Goal: Task Accomplishment & Management: Use online tool/utility

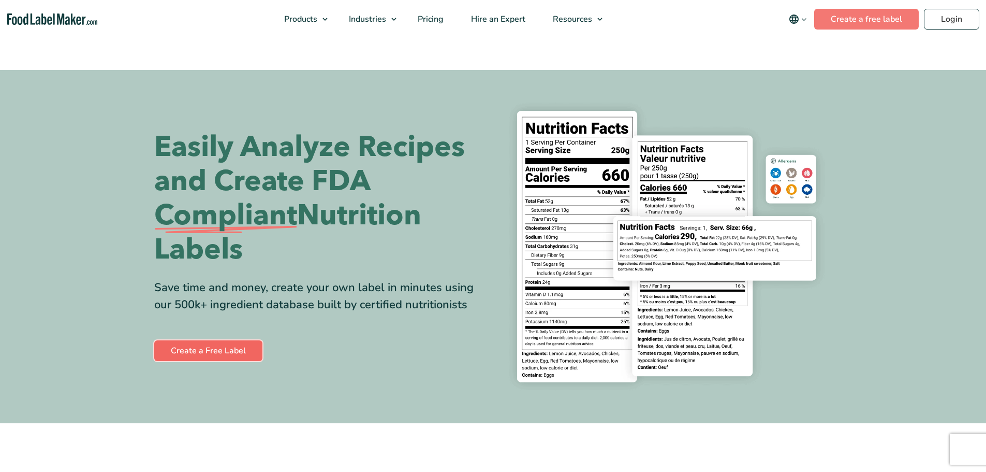
click at [227, 356] on link "Create a Free Label" at bounding box center [208, 350] width 108 height 21
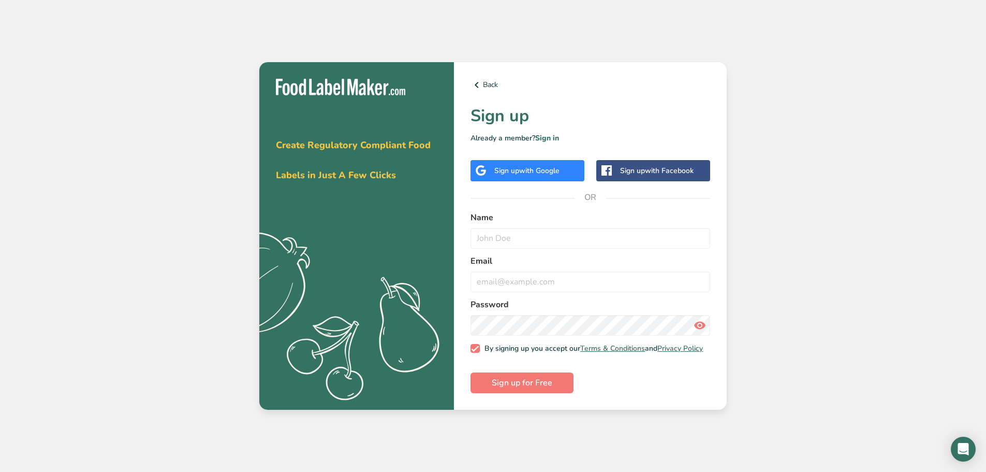
click at [521, 169] on span "with Google" at bounding box center [539, 171] width 40 height 10
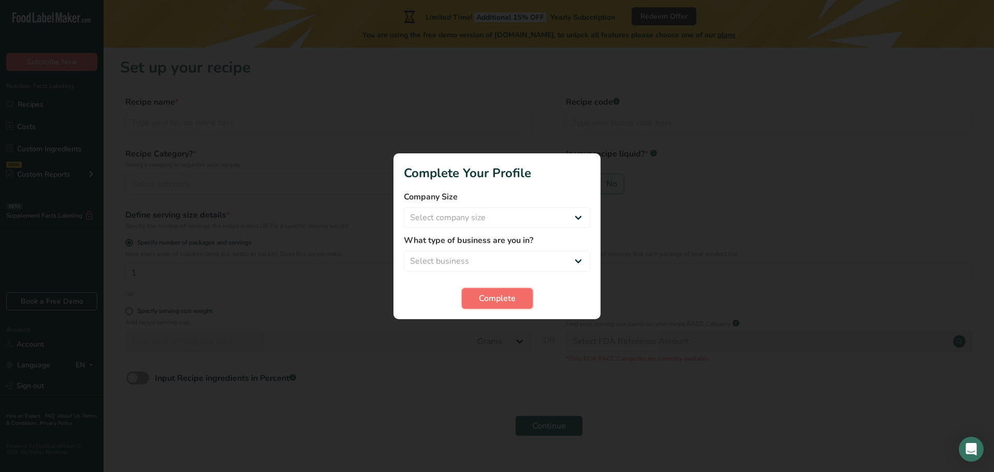
click at [503, 301] on span "Complete" at bounding box center [497, 298] width 37 height 12
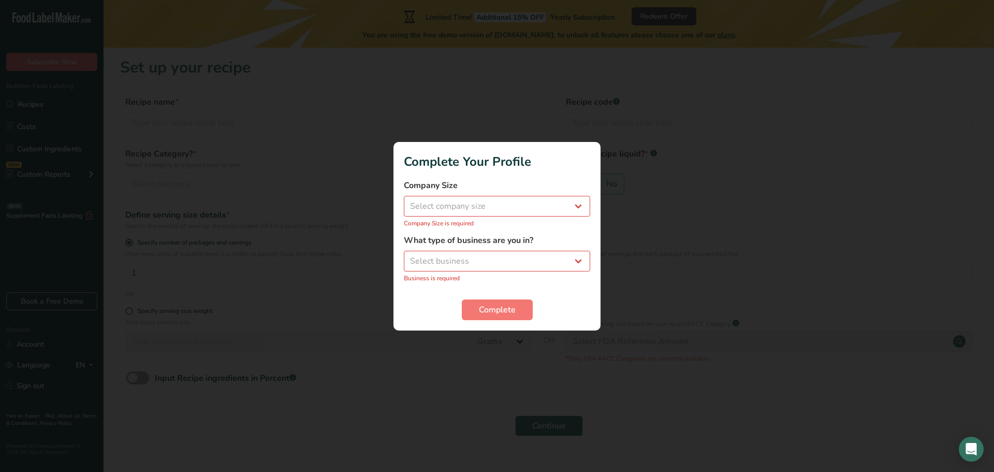
click at [567, 193] on div "Company Size Select company size Fewer than 10 Employees 10 to 50 Employees 51 …" at bounding box center [497, 203] width 186 height 49
click at [565, 201] on select "Select company size Fewer than 10 Employees 10 to 50 Employees 51 to 500 Employ…" at bounding box center [497, 206] width 186 height 21
select select "1"
click at [404, 201] on select "Select company size Fewer than 10 Employees 10 to 50 Employees 51 to 500 Employ…" at bounding box center [497, 206] width 186 height 21
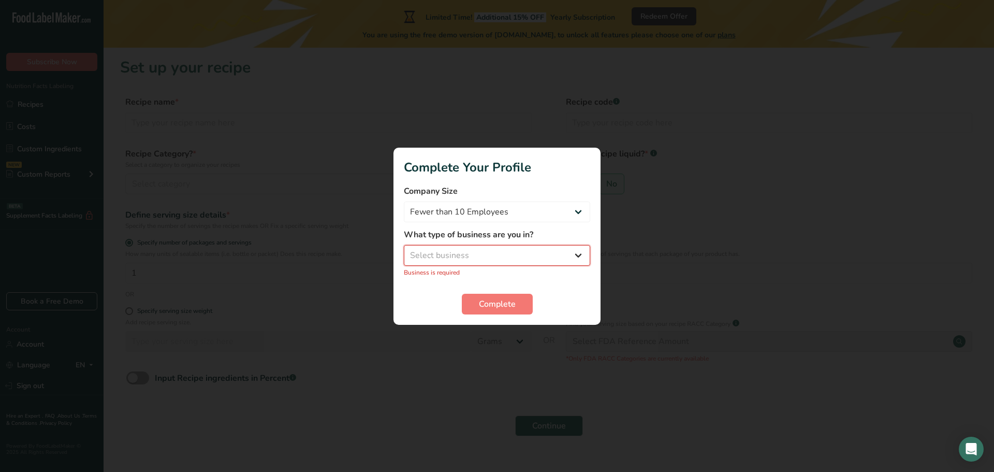
click at [539, 255] on select "Select business Packaged Food Manufacturer Restaurant & Cafe Bakery Meal Plans …" at bounding box center [497, 255] width 186 height 21
select select "2"
click at [404, 250] on select "Select business Packaged Food Manufacturer Restaurant & Cafe Bakery Meal Plans …" at bounding box center [497, 255] width 186 height 21
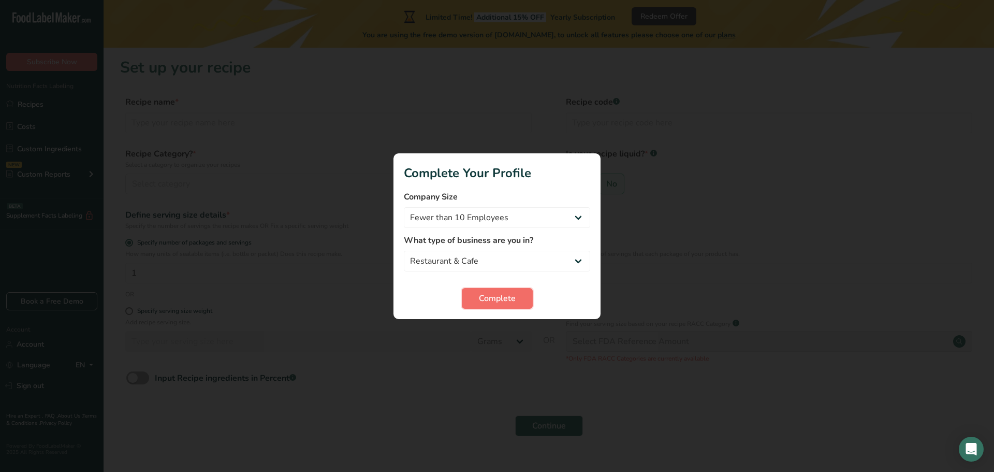
click at [506, 300] on span "Complete" at bounding box center [497, 298] width 37 height 12
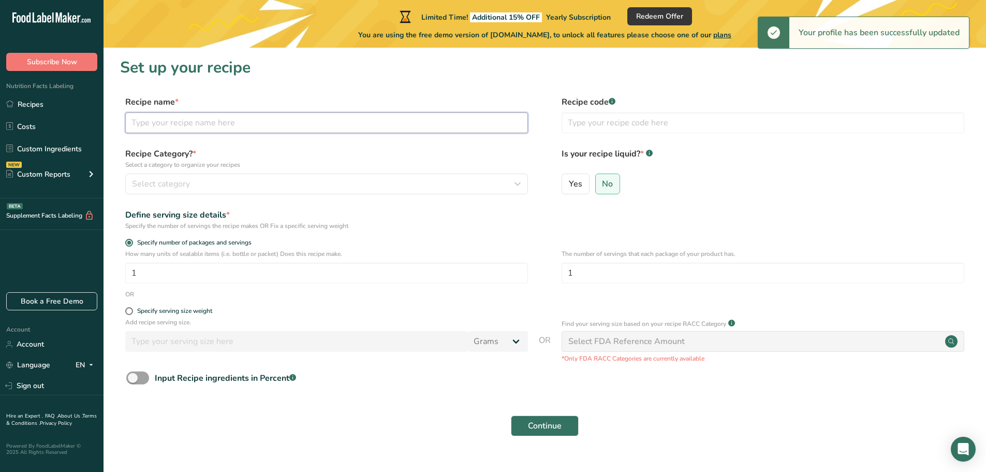
click at [234, 122] on input "text" at bounding box center [326, 122] width 403 height 21
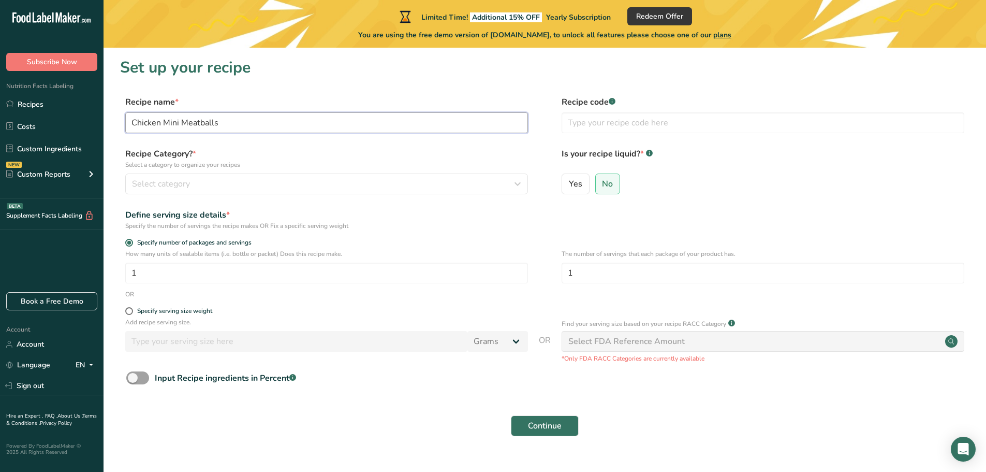
type input "Chicken Mini Meatballs"
click at [344, 183] on div "Select category" at bounding box center [323, 184] width 383 height 12
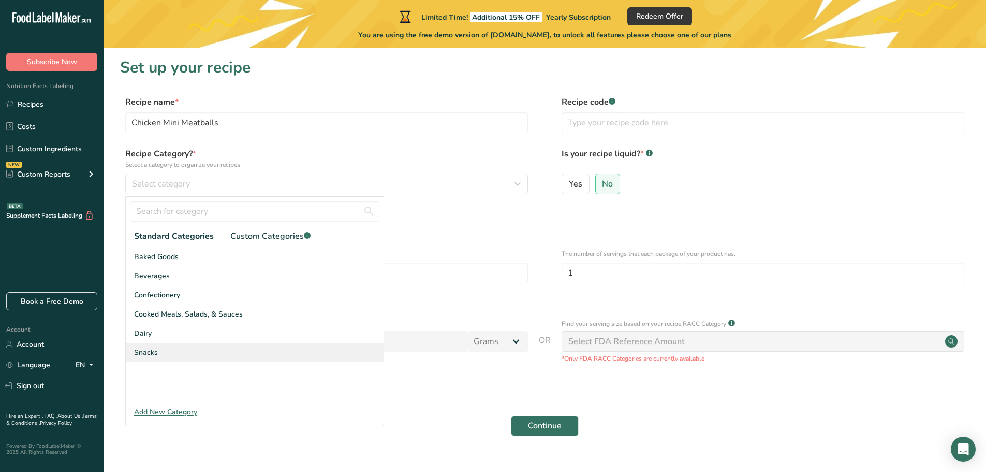
click at [161, 351] on div "Snacks" at bounding box center [255, 352] width 258 height 19
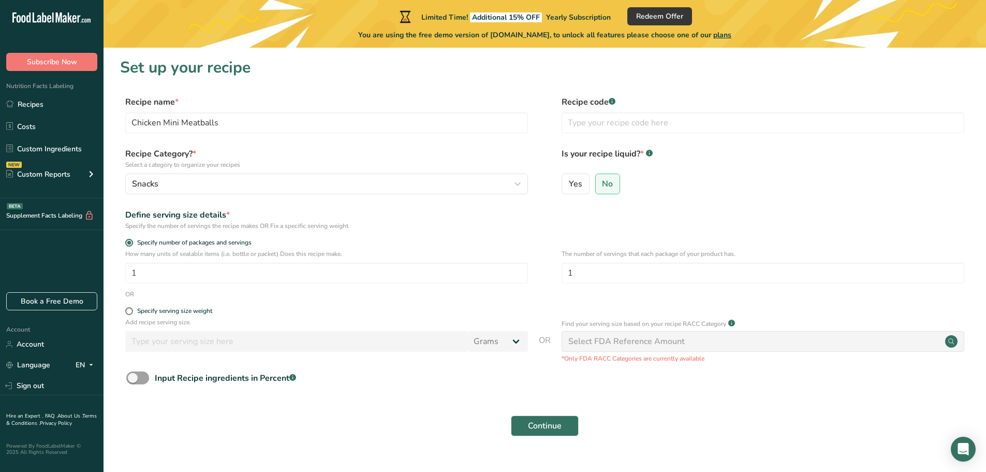
click at [437, 223] on div "Specify the number of servings the recipe makes OR Fix a specific serving weight" at bounding box center [326, 225] width 403 height 9
click at [204, 312] on div "Specify serving size weight" at bounding box center [174, 311] width 75 height 8
click at [132, 312] on input "Specify serving size weight" at bounding box center [128, 310] width 7 height 7
radio input "true"
radio input "false"
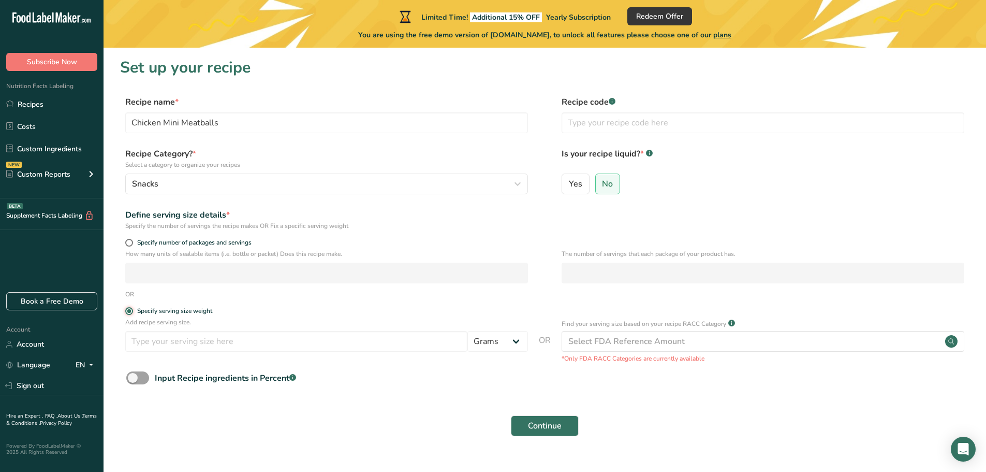
scroll to position [20, 0]
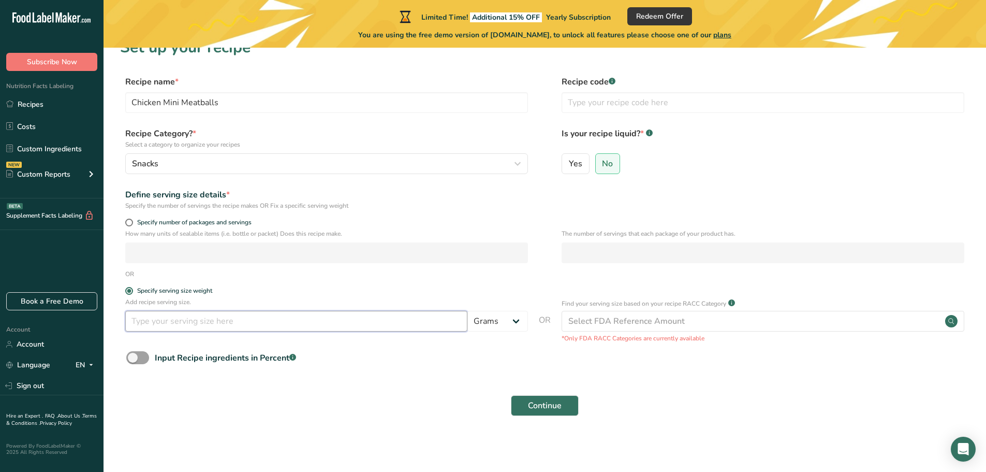
click at [287, 322] on input "number" at bounding box center [296, 321] width 342 height 21
type input "5"
click at [520, 323] on select "Grams kg mg mcg lb oz l mL fl oz tbsp tsp cup qt gallon" at bounding box center [497, 321] width 61 height 21
click at [469, 350] on form "Recipe name * Chicken Mini Meatballs Recipe code .a-a{fill:#347362;}.b-a{fill:#…" at bounding box center [544, 249] width 849 height 346
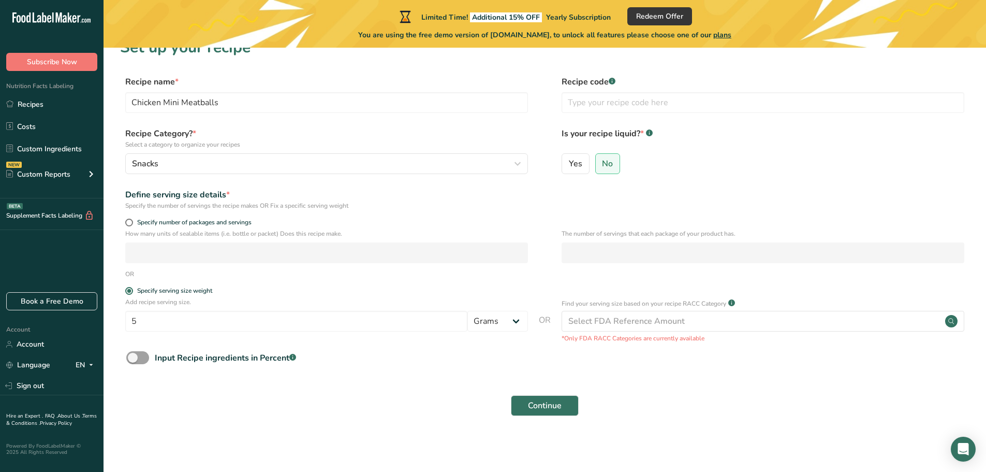
click at [734, 142] on label "Is your recipe liquid? * .a-a{fill:#347362;}.b-a{fill:#fff;}" at bounding box center [763, 138] width 403 height 22
click at [555, 405] on span "Continue" at bounding box center [545, 405] width 34 height 12
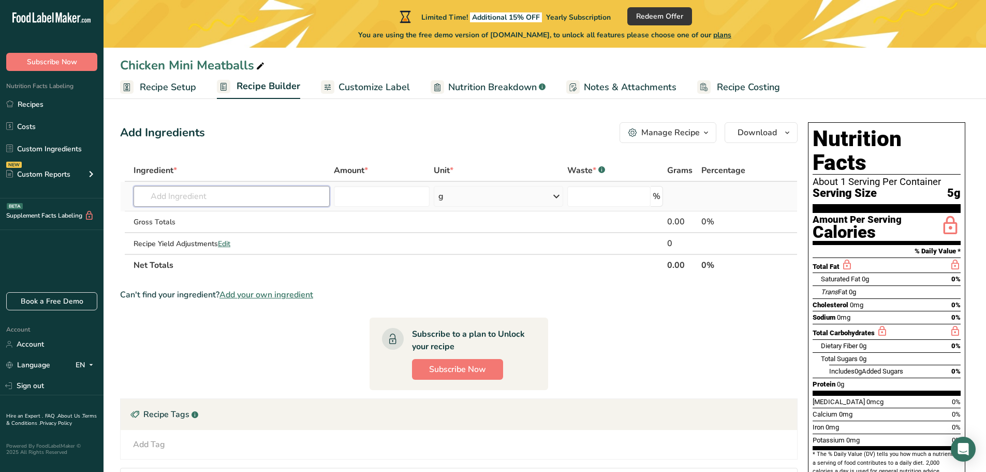
click at [269, 200] on input "text" at bounding box center [232, 196] width 196 height 21
type input "ground chi"
click at [280, 239] on p "5333 Chicken, ground, crumbles, cooked, pan-browned" at bounding box center [237, 234] width 190 height 11
type input "Chicken, ground, crumbles, cooked, pan-browned"
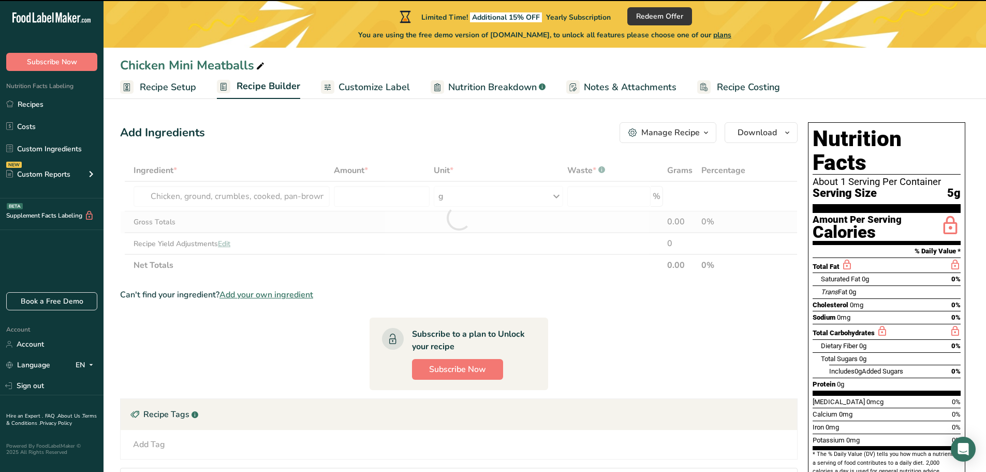
type input "0"
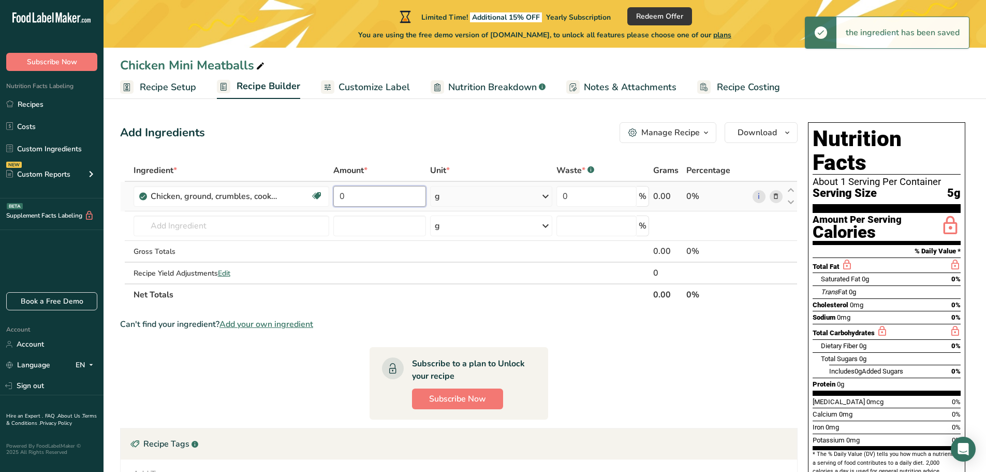
click at [385, 189] on input "0" at bounding box center [379, 196] width 92 height 21
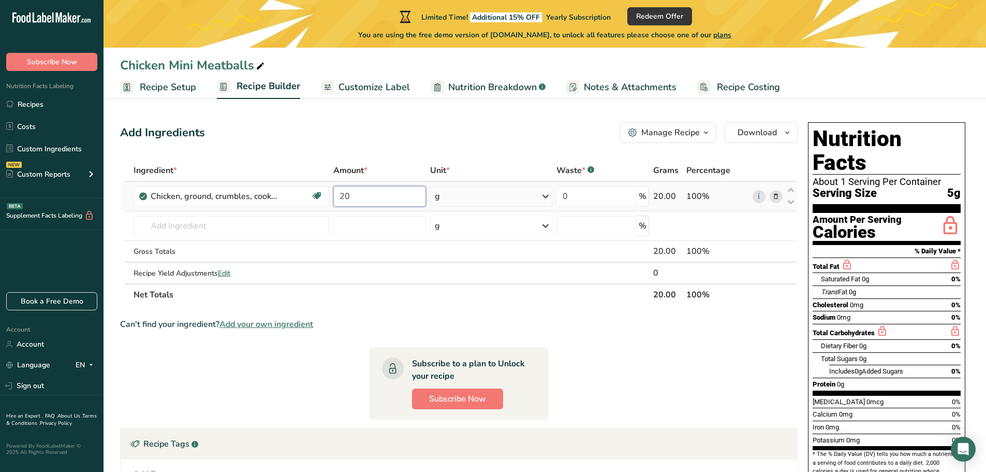
type input "20"
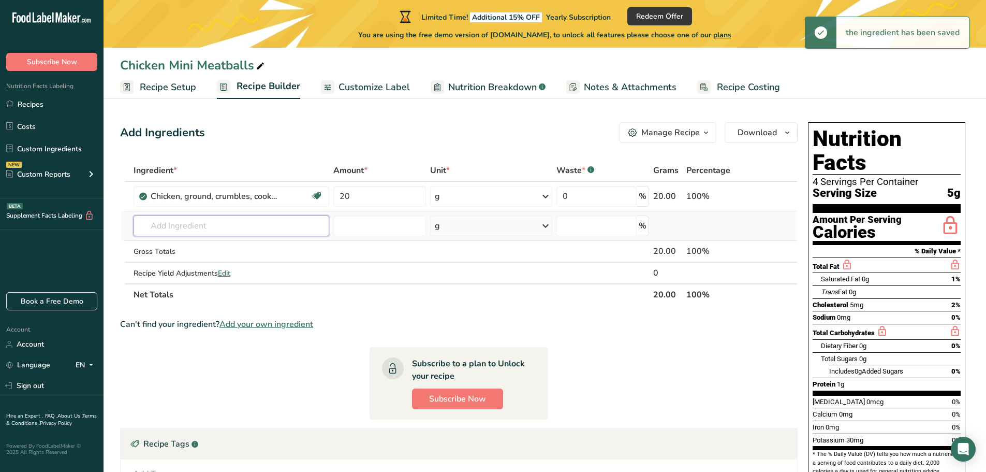
click at [236, 228] on input "text" at bounding box center [232, 225] width 196 height 21
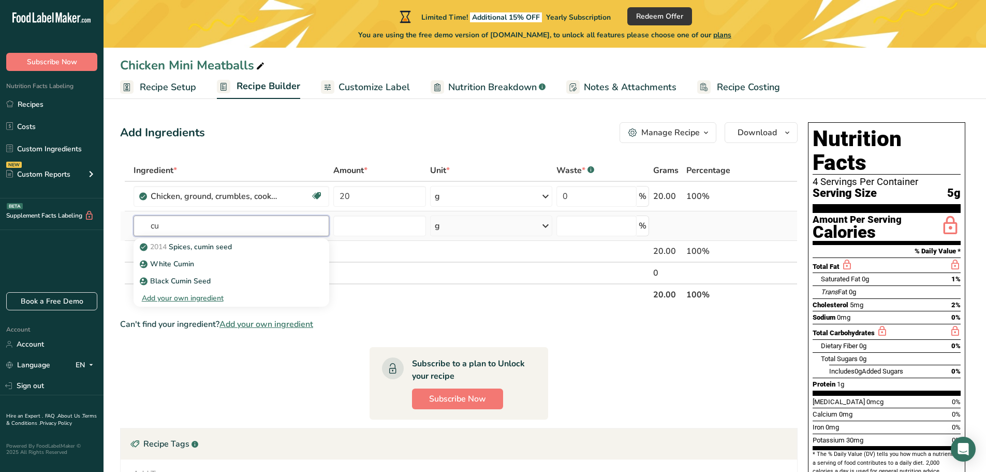
type input "c"
type input "ado"
click at [241, 247] on div "Adobo Paste" at bounding box center [223, 246] width 163 height 11
type input "Adobo Paste"
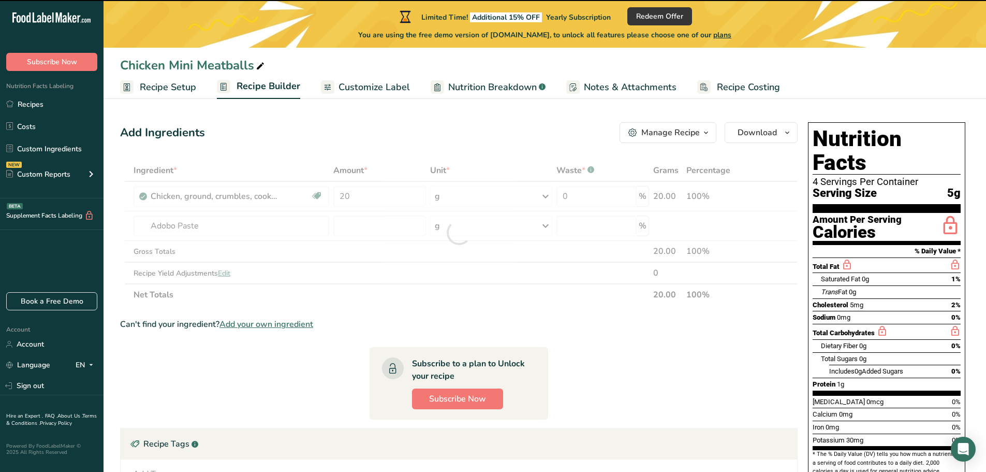
type input "0"
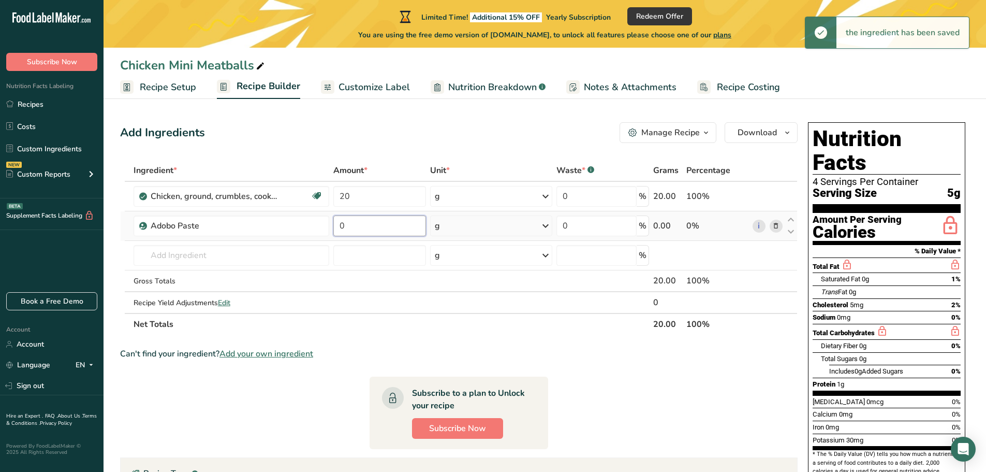
click at [403, 228] on input "0" at bounding box center [379, 225] width 92 height 21
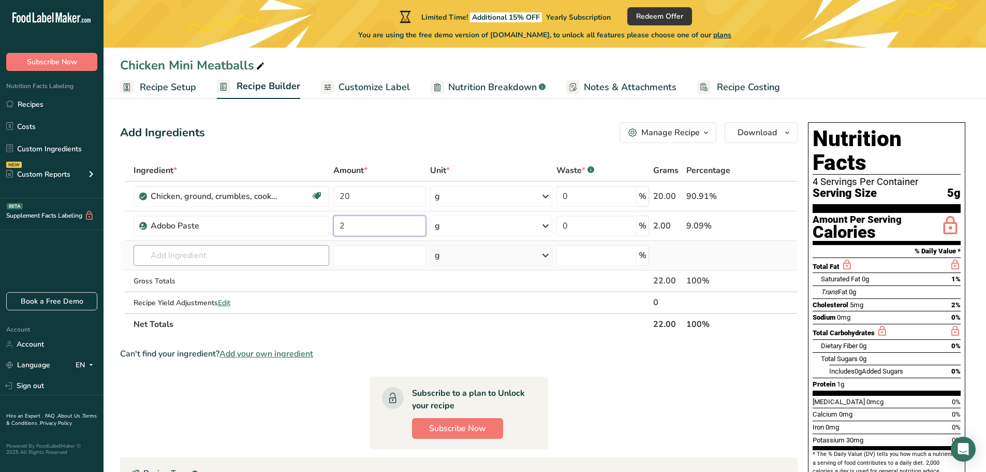
type input "2"
click at [236, 246] on div "Ingredient * Amount * Unit * Waste * .a-a{fill:#347362;}.b-a{fill:#fff;} Grams …" at bounding box center [459, 246] width 678 height 175
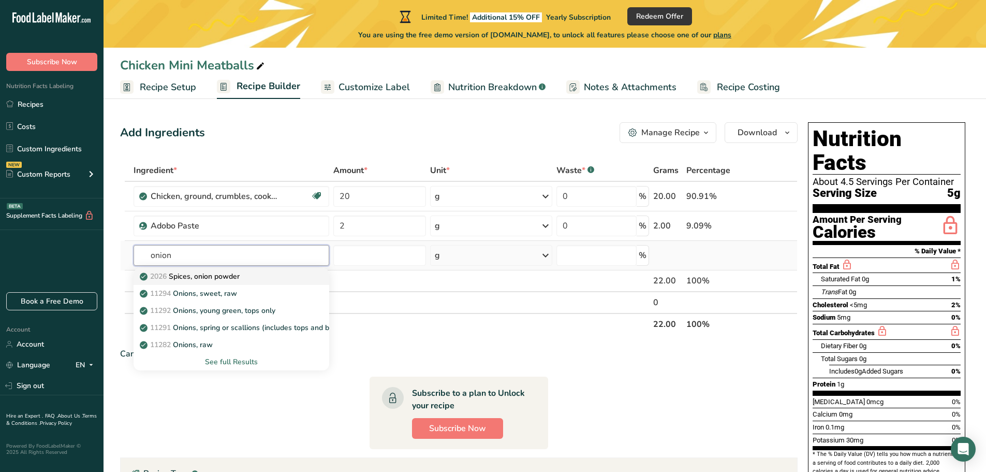
type input "onion"
click at [239, 271] on p "2026 Spices, onion powder" at bounding box center [191, 276] width 98 height 11
type input "Spices, onion powder"
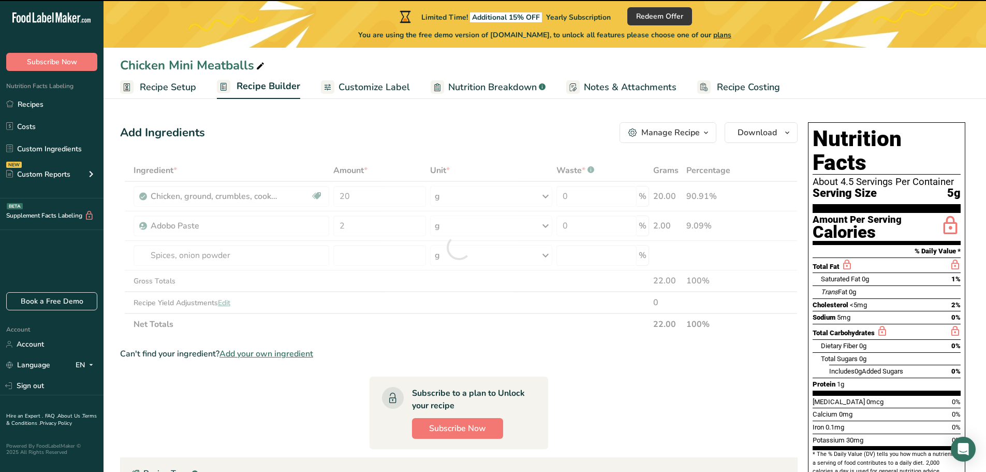
type input "0"
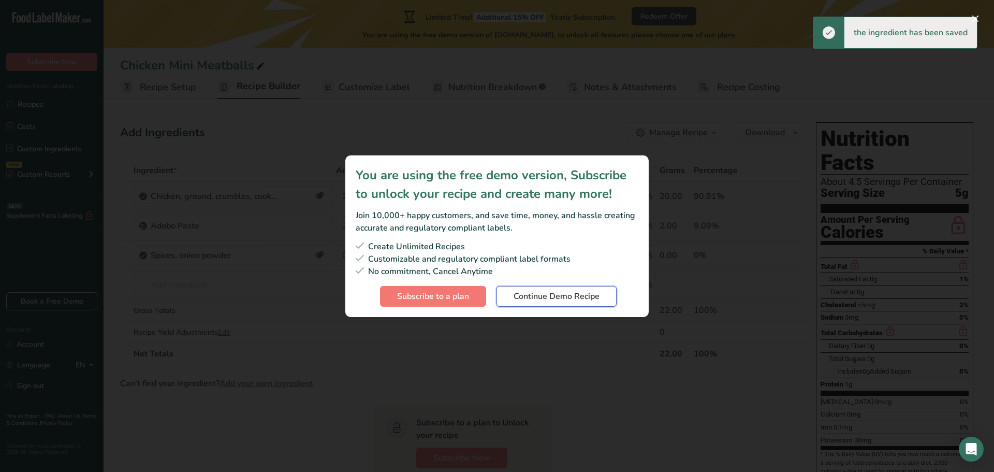
click at [564, 298] on span "Continue Demo Recipe" at bounding box center [556, 296] width 86 height 12
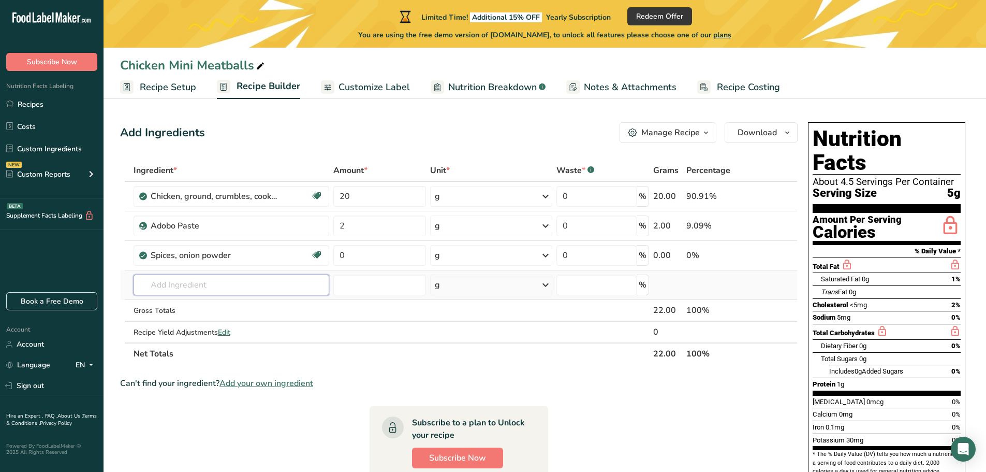
click at [250, 283] on input "text" at bounding box center [232, 284] width 196 height 21
drag, startPoint x: 389, startPoint y: 194, endPoint x: 290, endPoint y: 194, distance: 98.9
click at [310, 194] on tr "Chicken, ground, crumbles, cooked, pan-browned Dairy free Gluten free Soy free …" at bounding box center [459, 197] width 676 height 30
type input "50"
click at [299, 280] on input "text" at bounding box center [232, 284] width 196 height 21
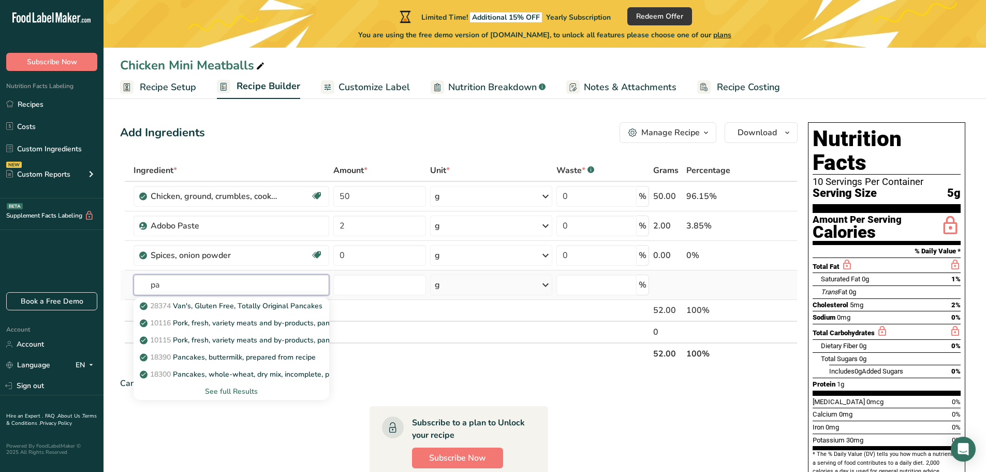
type input "p"
type input "bread c"
click at [302, 335] on div "18079 Bread, crumbs, dry, grated, plain" at bounding box center [223, 339] width 163 height 11
type input "Bread, crumbs, dry, grated, plain"
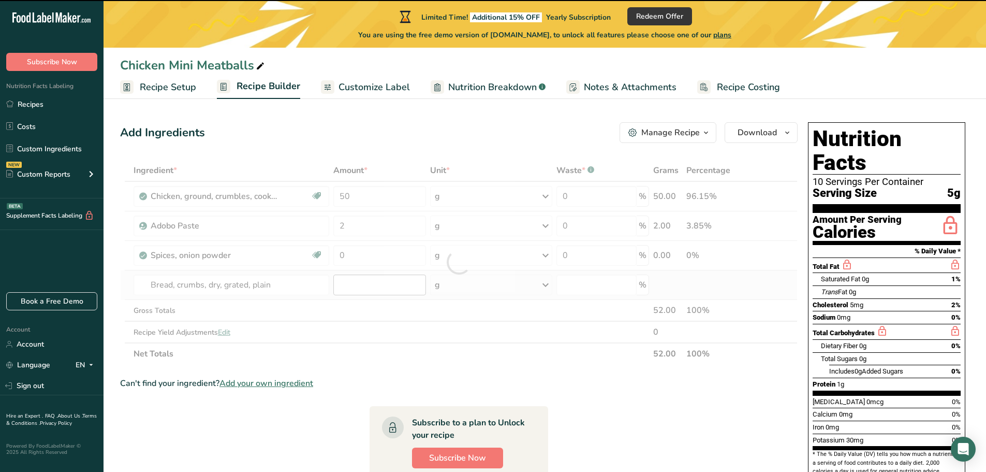
type input "0"
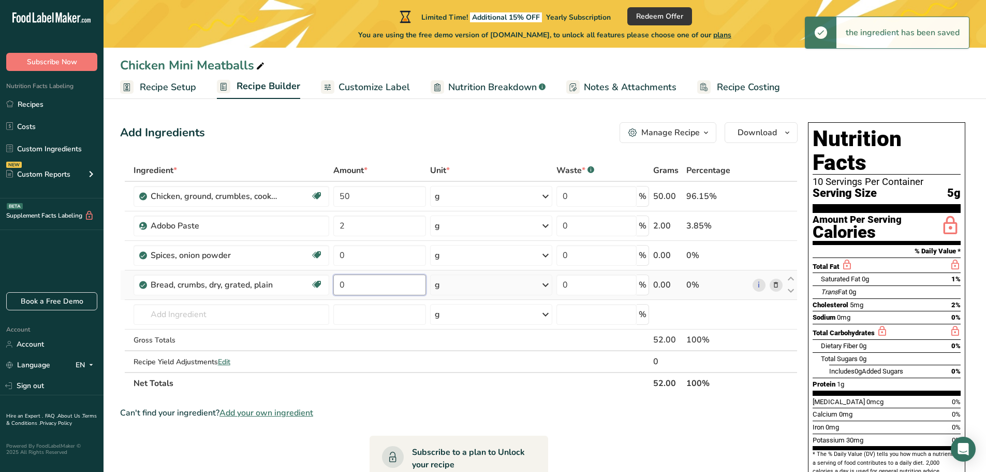
click at [400, 285] on input "0" at bounding box center [379, 284] width 92 height 21
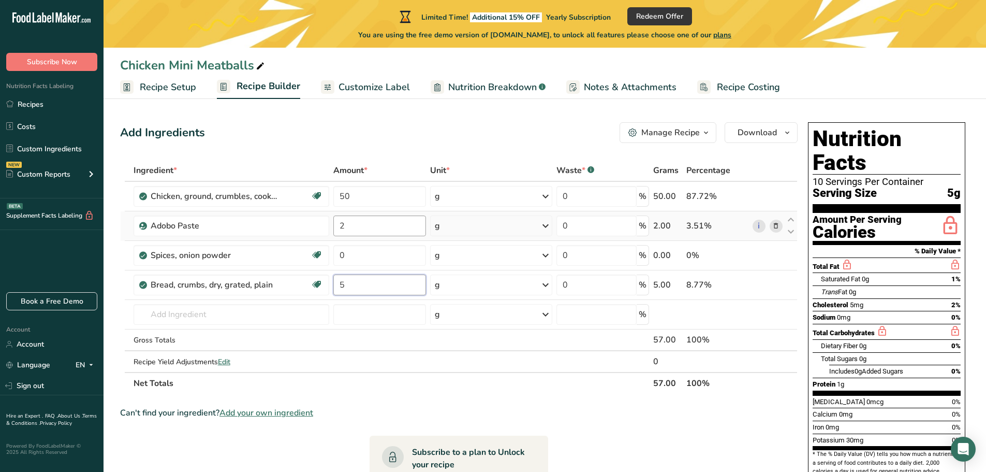
type input "5"
click at [362, 223] on div "Ingredient * Amount * Unit * Waste * .a-a{fill:#347362;}.b-a{fill:#fff;} Grams …" at bounding box center [459, 276] width 678 height 234
click at [498, 83] on span "Nutrition Breakdown" at bounding box center [492, 87] width 89 height 14
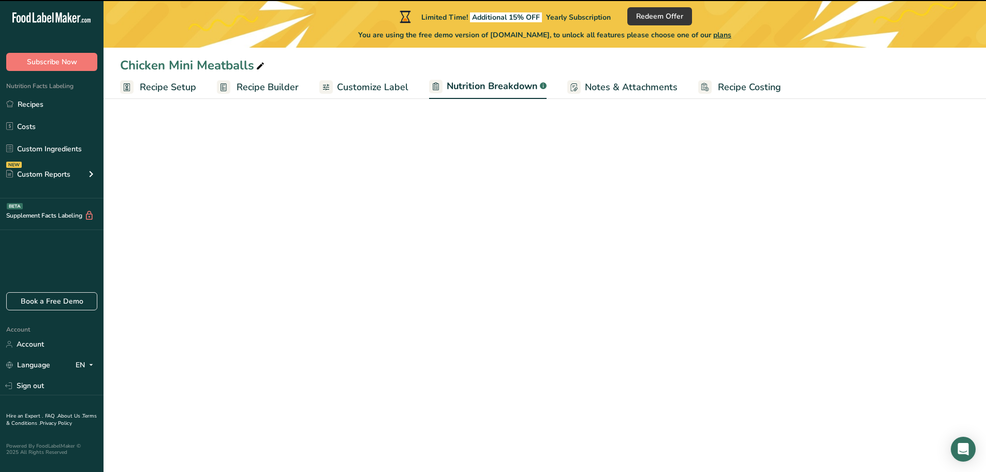
select select "Calories"
